Goal: Task Accomplishment & Management: Use online tool/utility

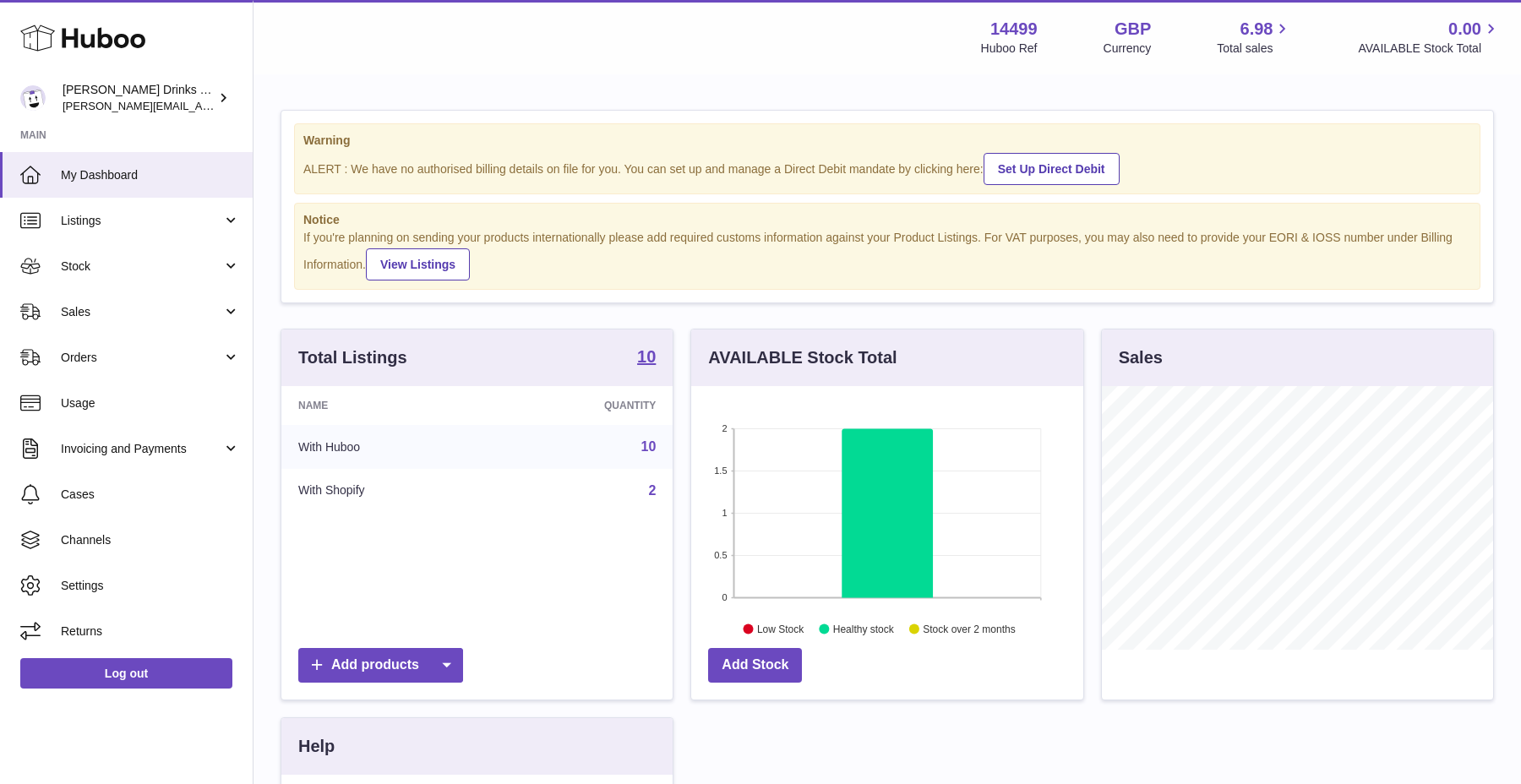
scroll to position [263, 391]
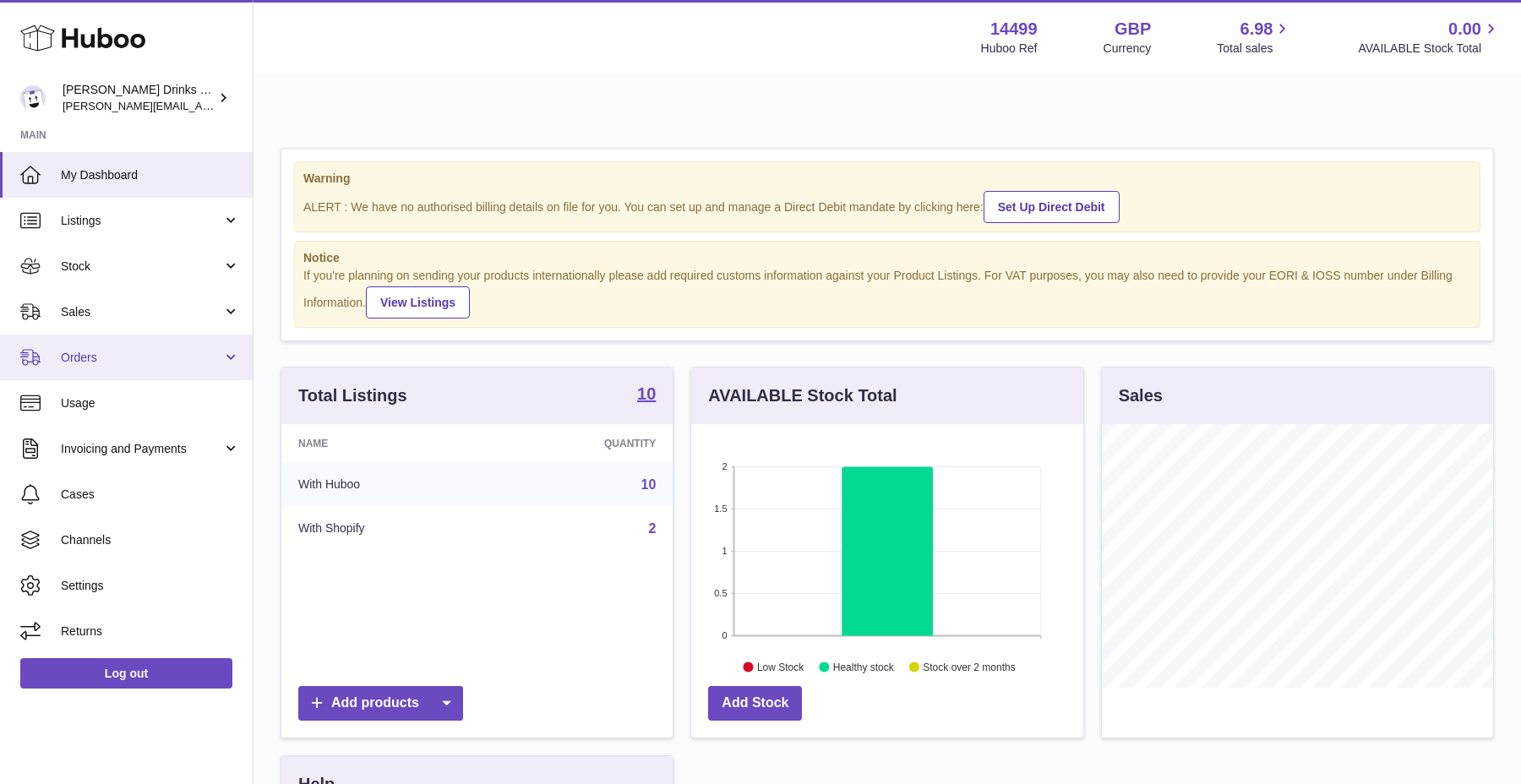
click at [139, 354] on span "Orders" at bounding box center [141, 358] width 162 height 16
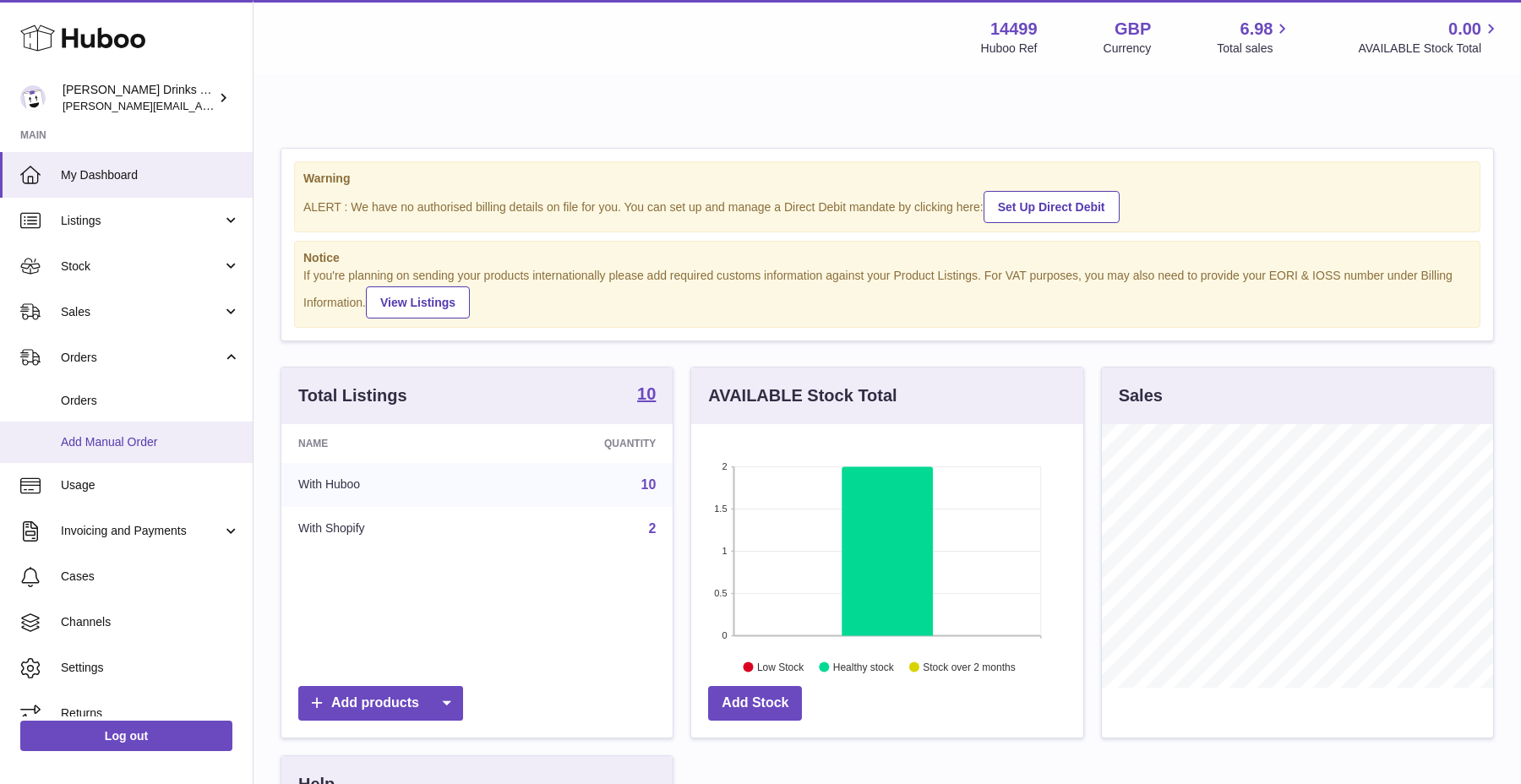
click at [124, 439] on span "Add Manual Order" at bounding box center [150, 442] width 179 height 16
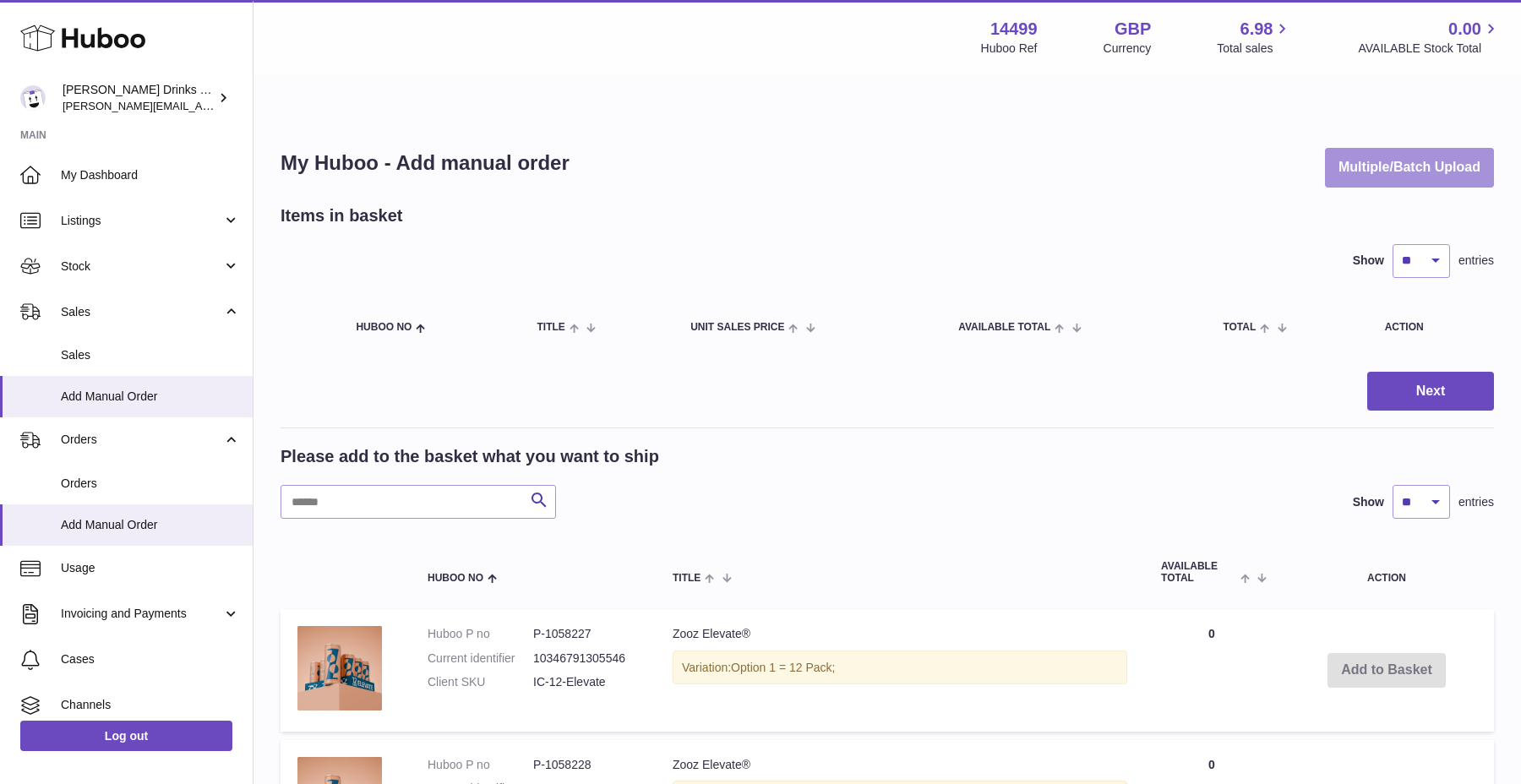
click at [1386, 148] on button "Multiple/Batch Upload" at bounding box center [1409, 168] width 169 height 40
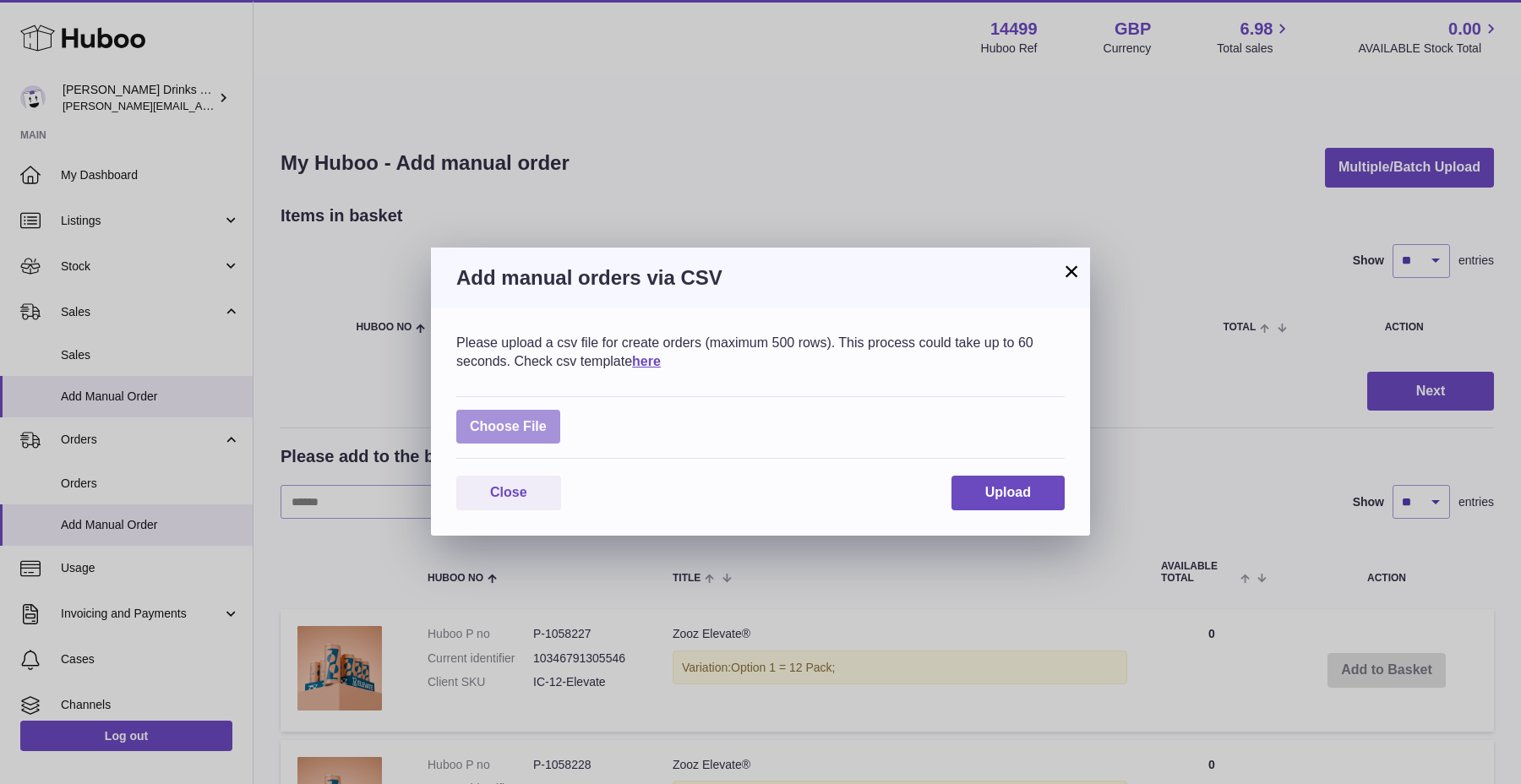
click at [547, 429] on label at bounding box center [508, 427] width 104 height 34
click at [547, 419] on input "file" at bounding box center [547, 418] width 1 height 1
type input "**********"
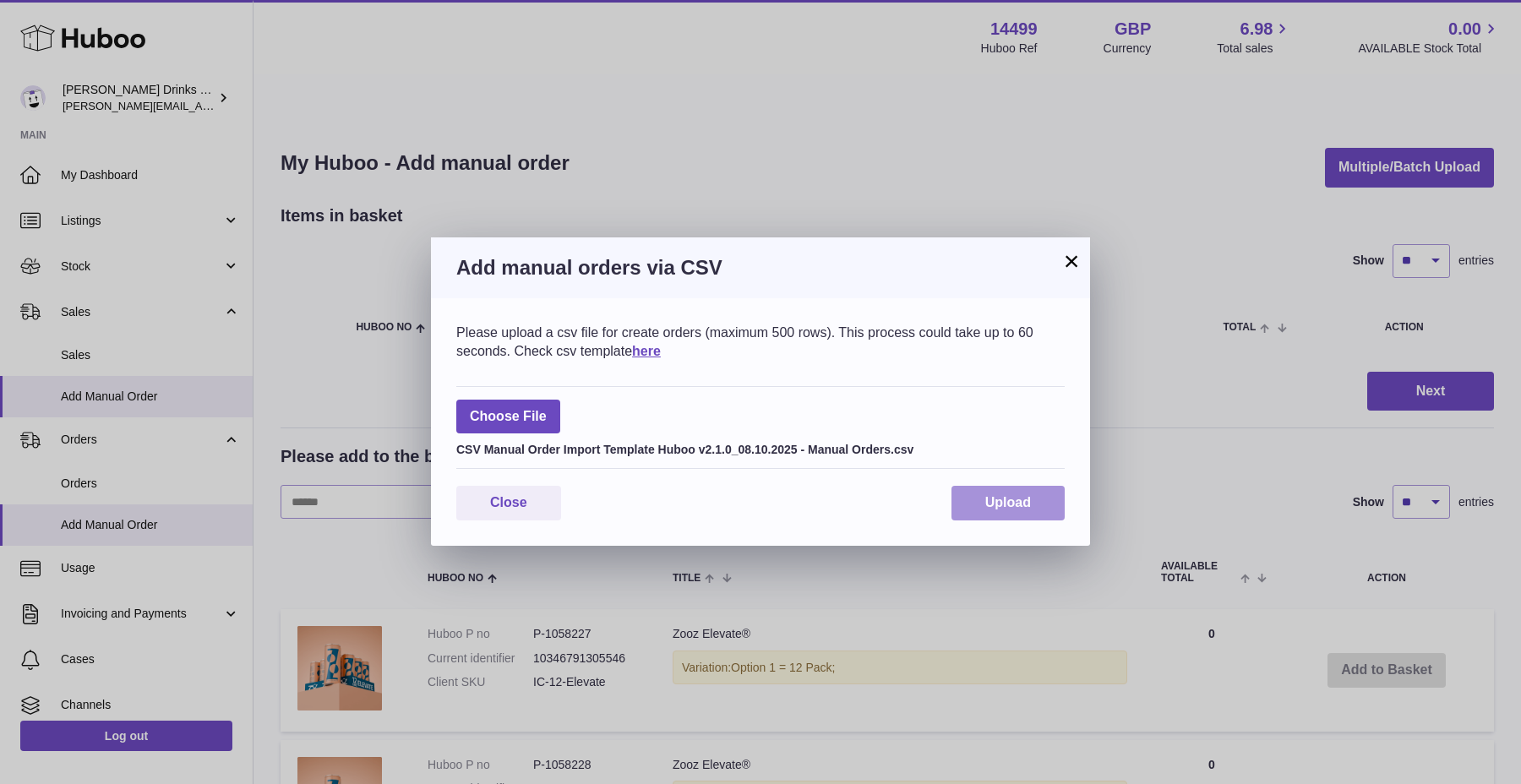
click at [1029, 497] on span "Upload" at bounding box center [1008, 503] width 46 height 14
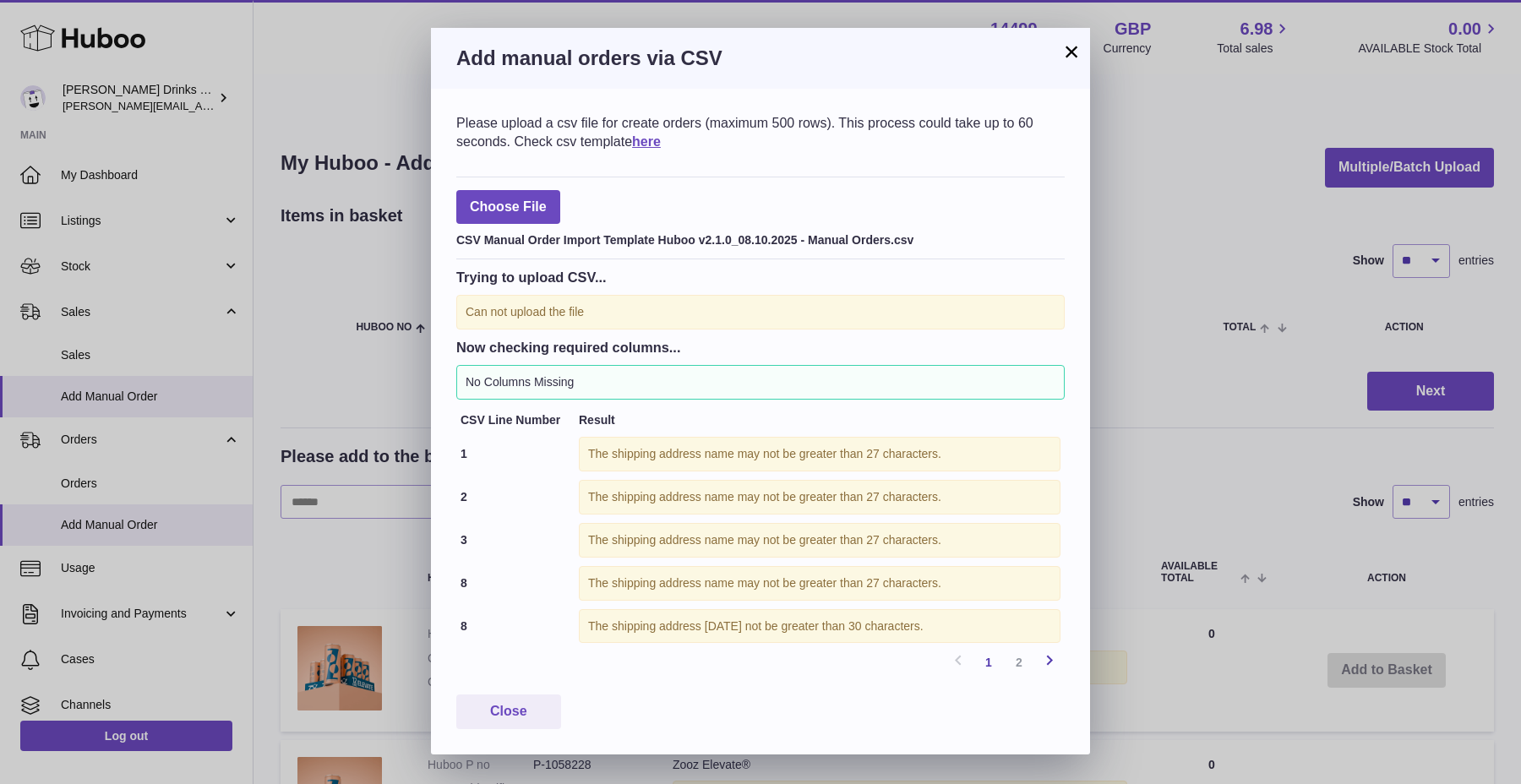
click at [1043, 663] on icon at bounding box center [1050, 659] width 20 height 21
click at [959, 666] on icon at bounding box center [958, 659] width 20 height 21
click at [534, 226] on div "Choose File CSV Manual Order Import Template Huboo v2.1.0_08.10.2025 - Manual O…" at bounding box center [761, 218] width 608 height 84
click at [535, 208] on label at bounding box center [508, 208] width 104 height 34
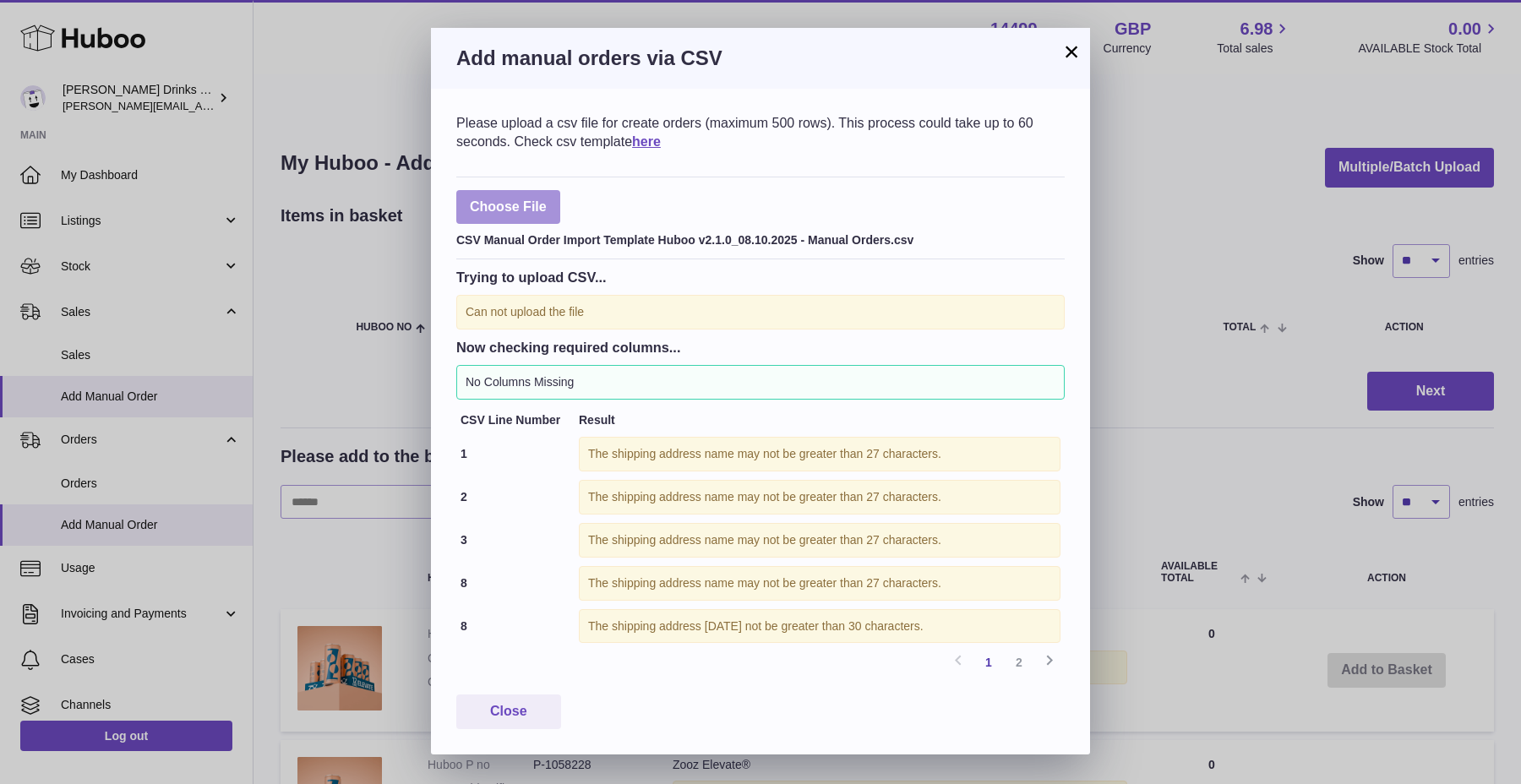
click at [547, 199] on input "file" at bounding box center [547, 198] width 1 height 1
type input "**********"
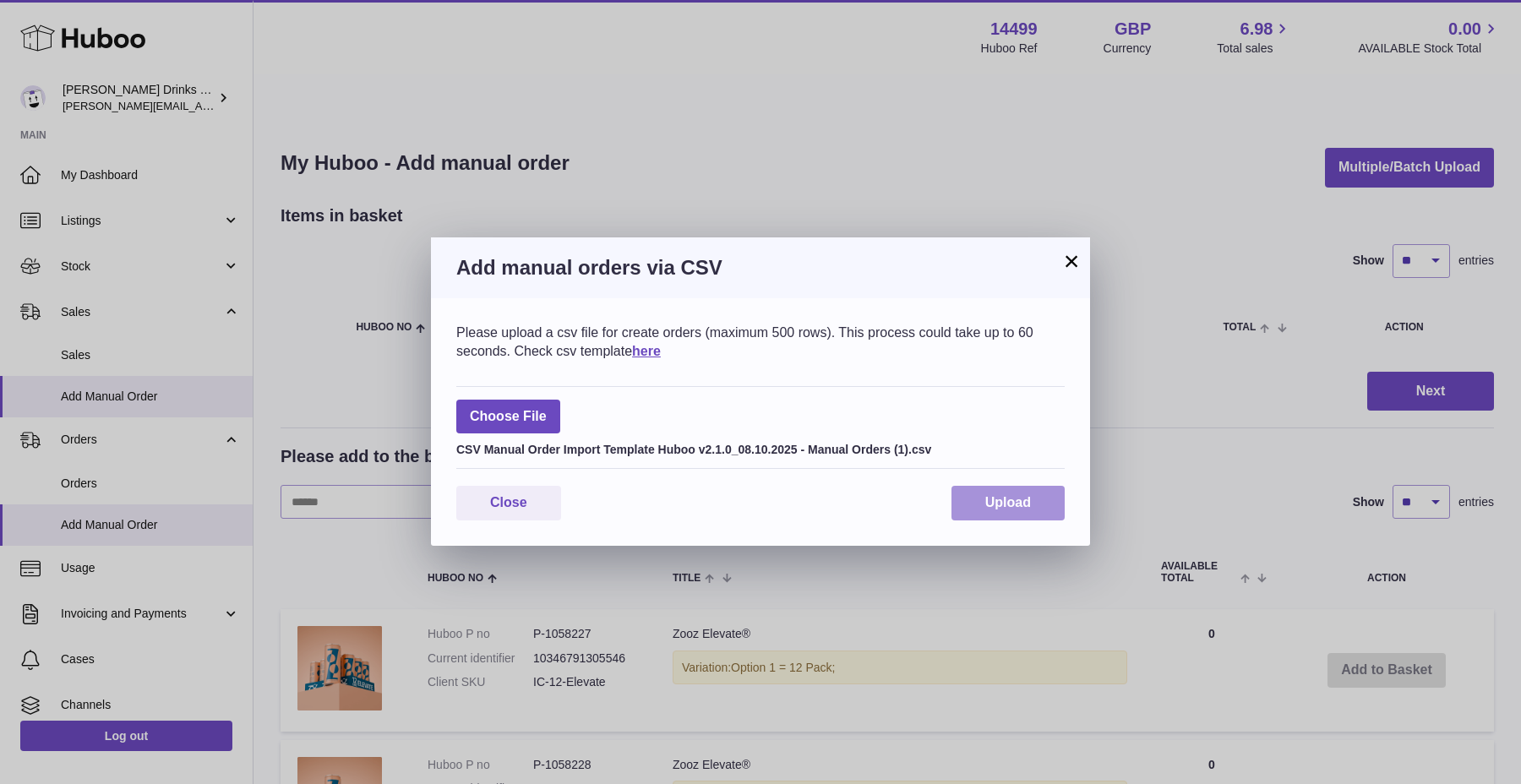
click at [1028, 505] on span "Upload" at bounding box center [1008, 503] width 46 height 14
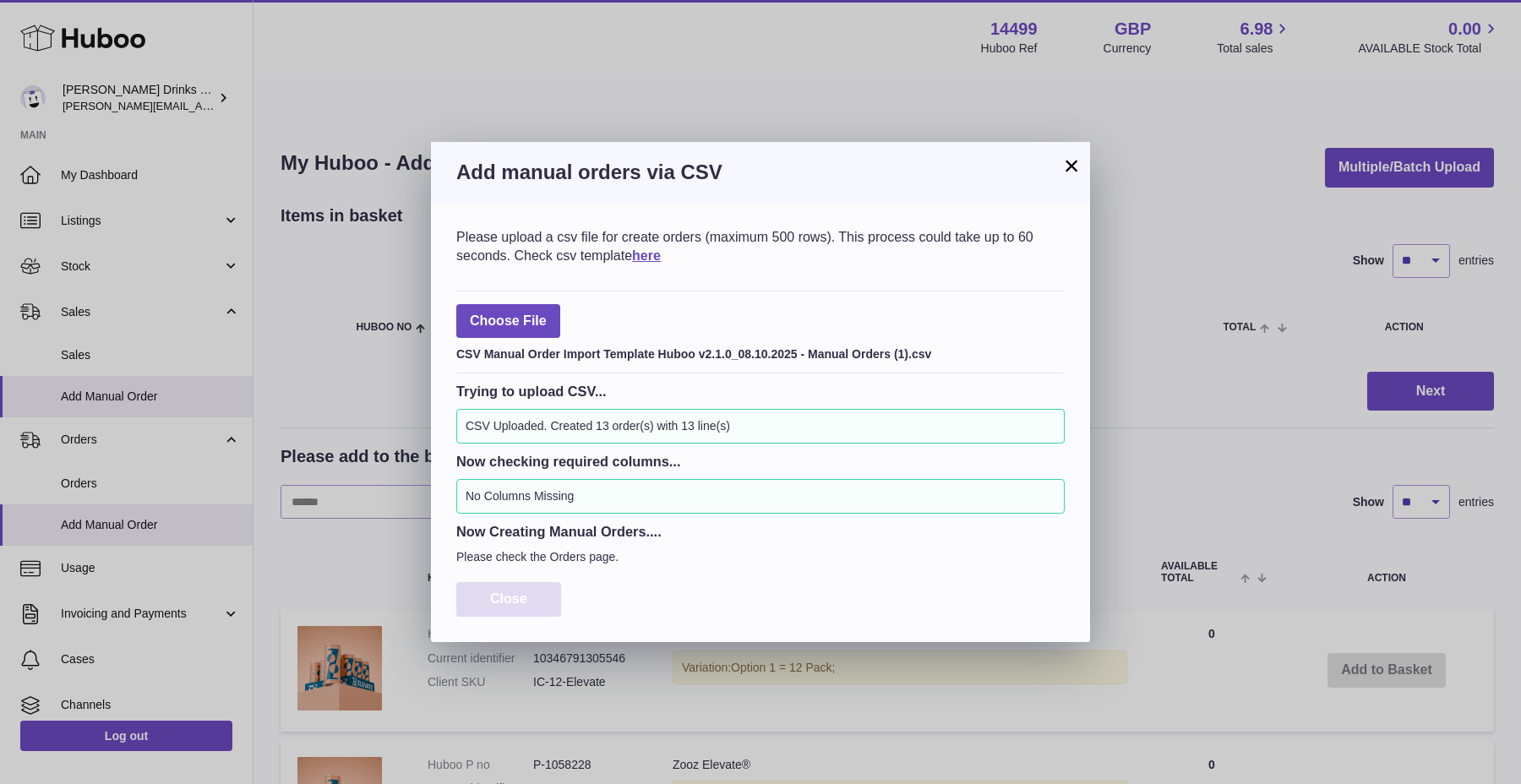
click at [548, 595] on button "Close" at bounding box center [509, 599] width 105 height 34
